Goal: Find contact information: Find contact information

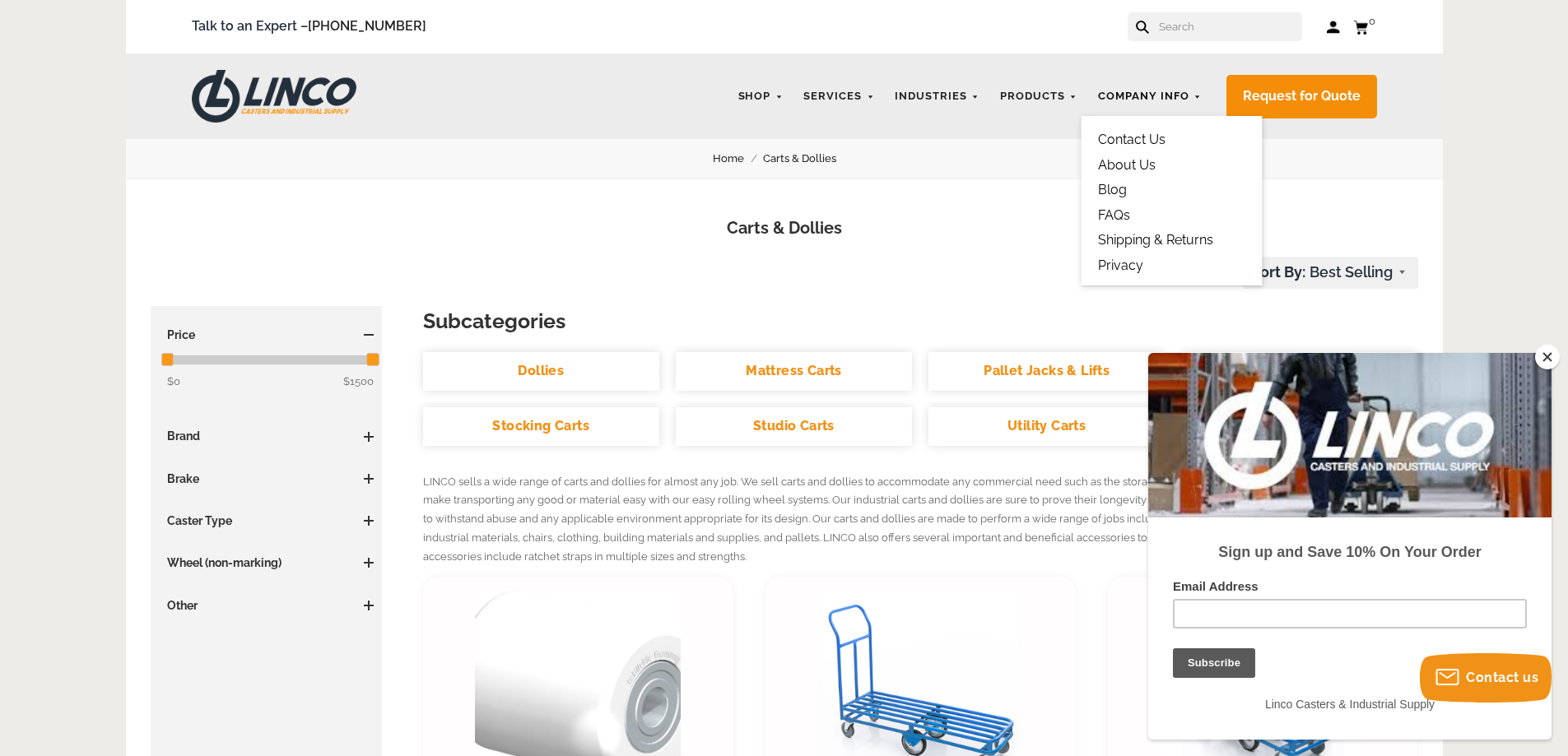
click at [1132, 102] on link "Company Info" at bounding box center [1150, 96] width 120 height 32
click at [1129, 136] on link "Contact Us" at bounding box center [1132, 139] width 67 height 16
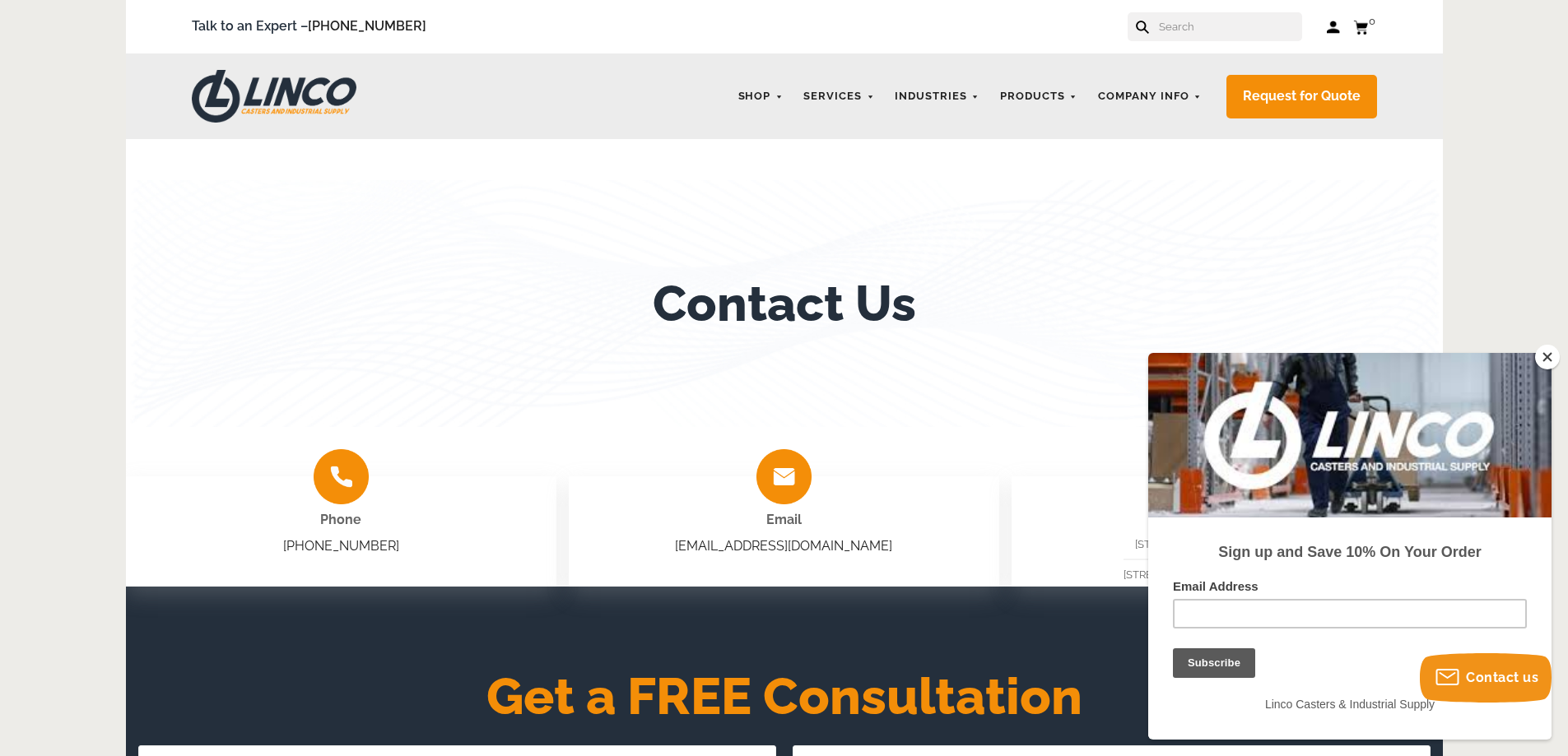
click at [1550, 359] on button "Close" at bounding box center [1548, 357] width 25 height 24
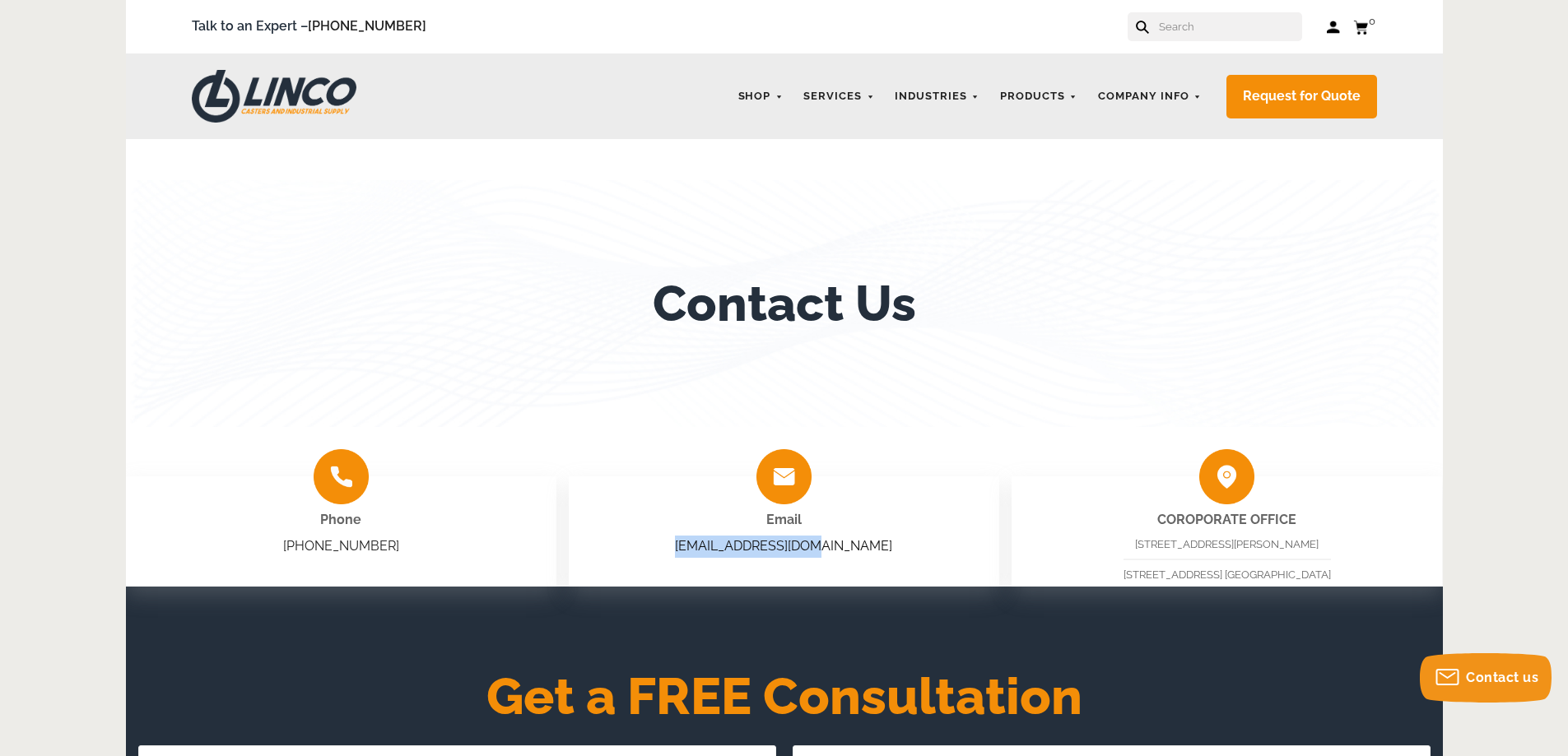
drag, startPoint x: 888, startPoint y: 541, endPoint x: 721, endPoint y: 549, distance: 167.2
click at [721, 549] on div "Email sales@shoplinco.com" at bounding box center [784, 532] width 431 height 110
copy link "sales@shoplinco.com"
